Goal: Task Accomplishment & Management: Use online tool/utility

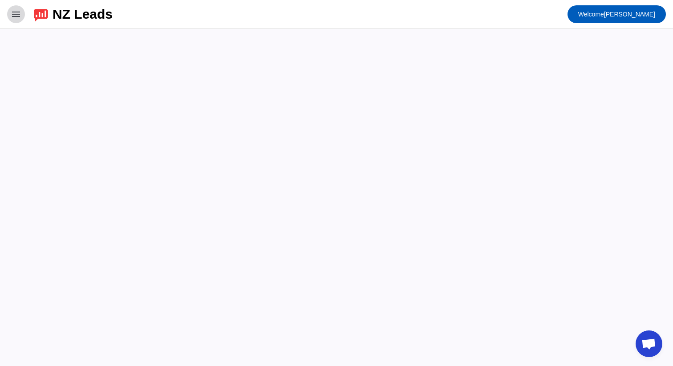
click at [15, 9] on mat-icon "menu" at bounding box center [16, 14] width 11 height 11
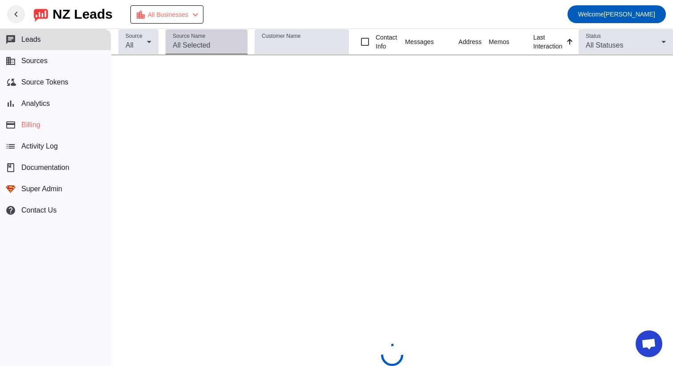
click at [205, 40] on input "Source Name" at bounding box center [207, 45] width 68 height 11
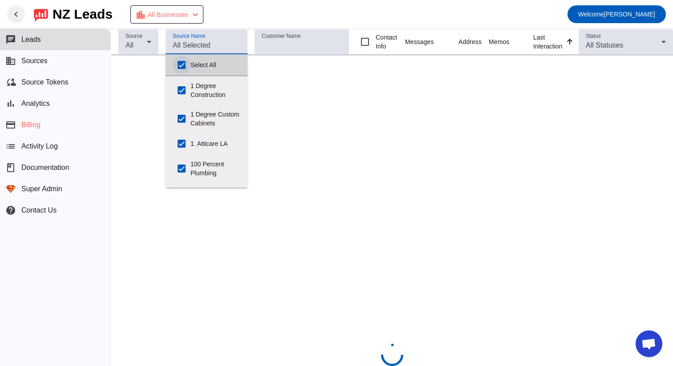
click at [190, 61] on div at bounding box center [182, 65] width 18 height 18
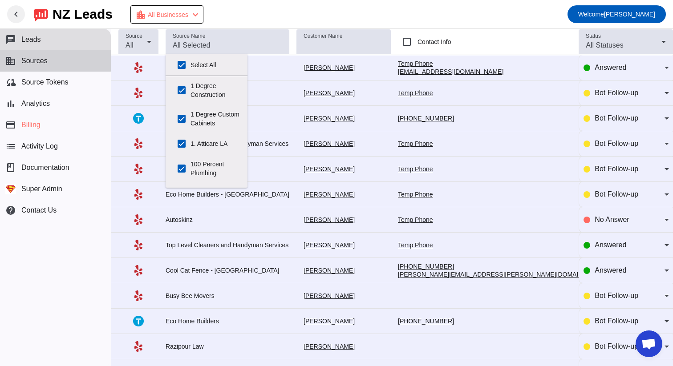
click at [43, 61] on span "Sources" at bounding box center [34, 61] width 26 height 8
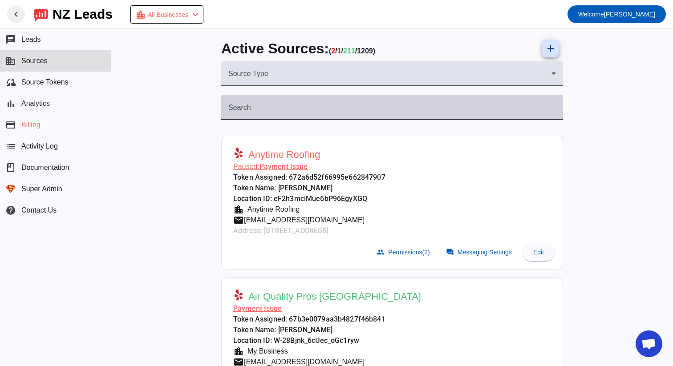
click at [556, 113] on div at bounding box center [556, 113] width 0 height 0
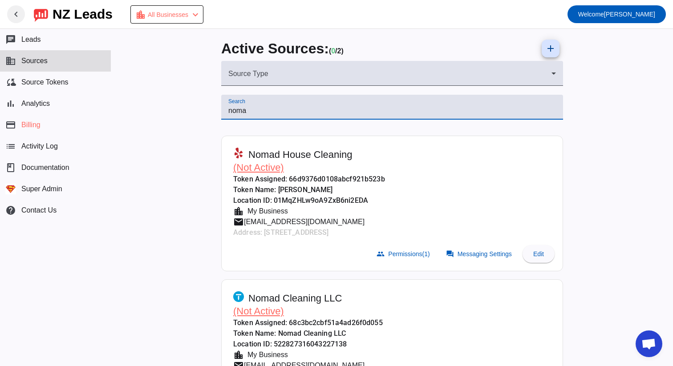
type input "nomad"
